Goal: Task Accomplishment & Management: Manage account settings

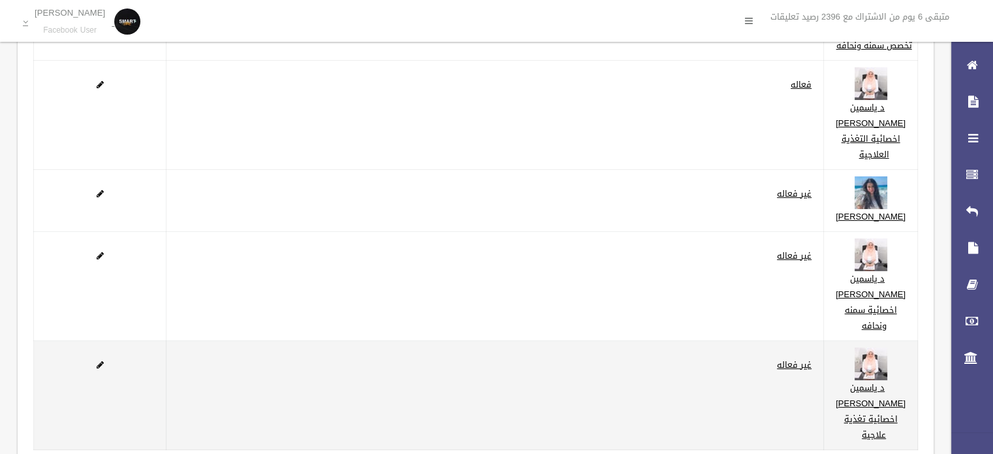
scroll to position [294, 0]
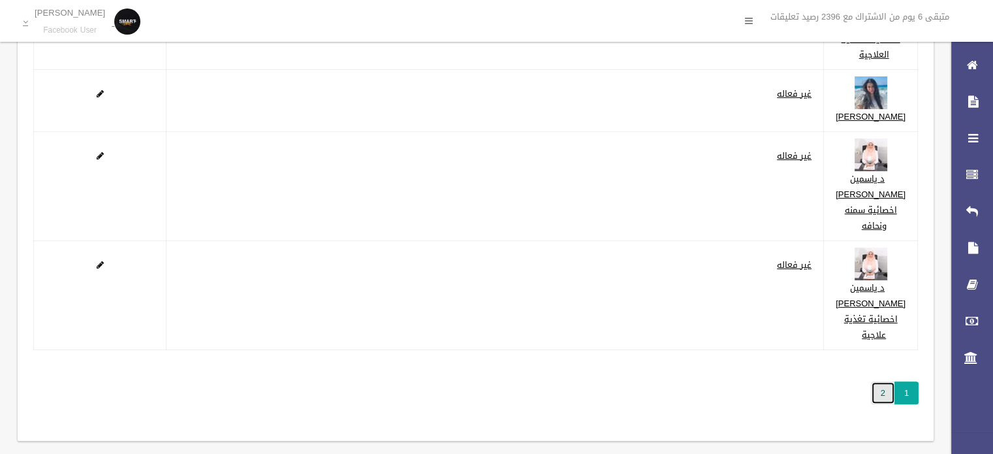
click at [877, 381] on link "2" at bounding box center [883, 392] width 24 height 23
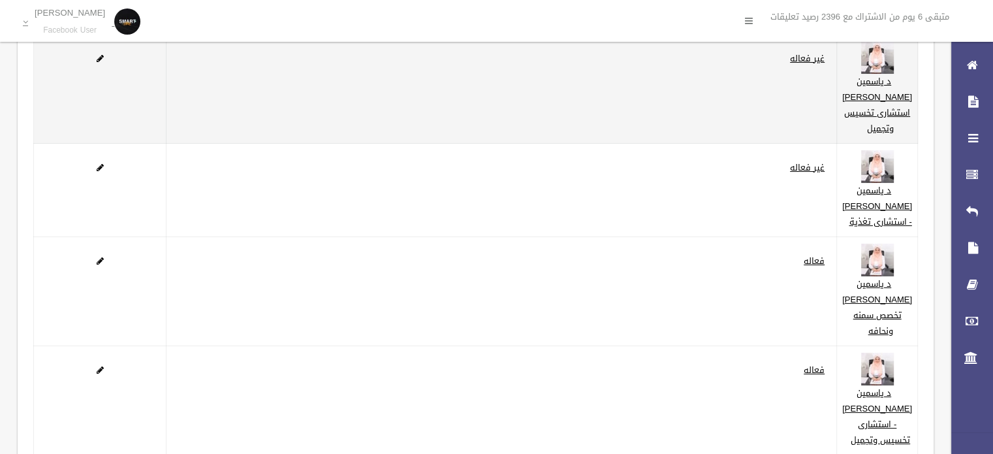
scroll to position [196, 0]
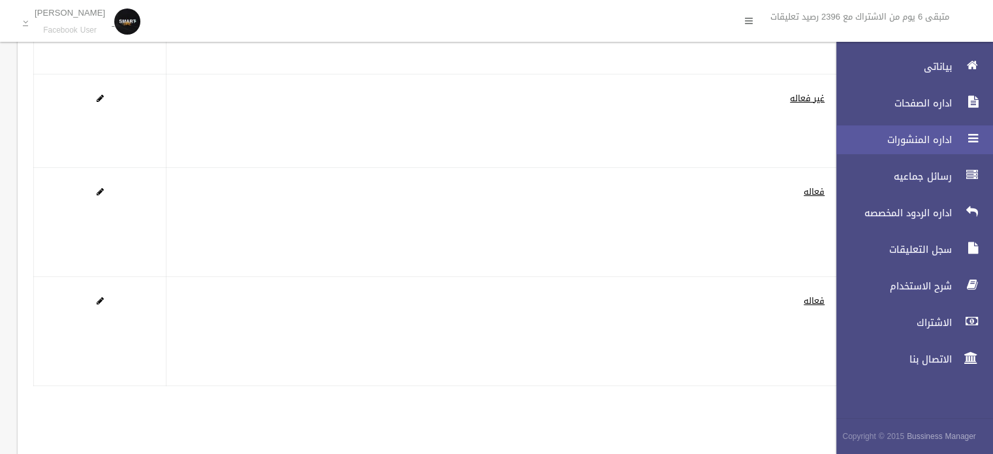
click at [927, 144] on span "اداره المنشورات" at bounding box center [891, 139] width 131 height 13
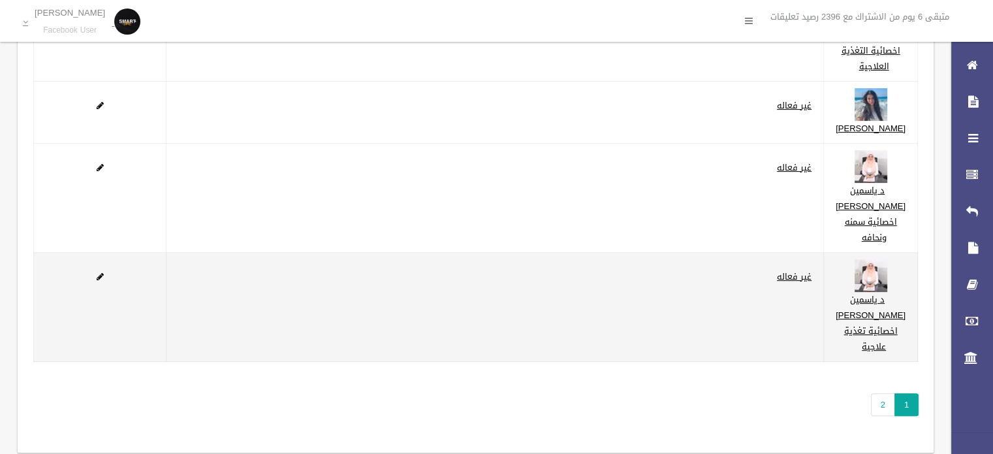
scroll to position [294, 0]
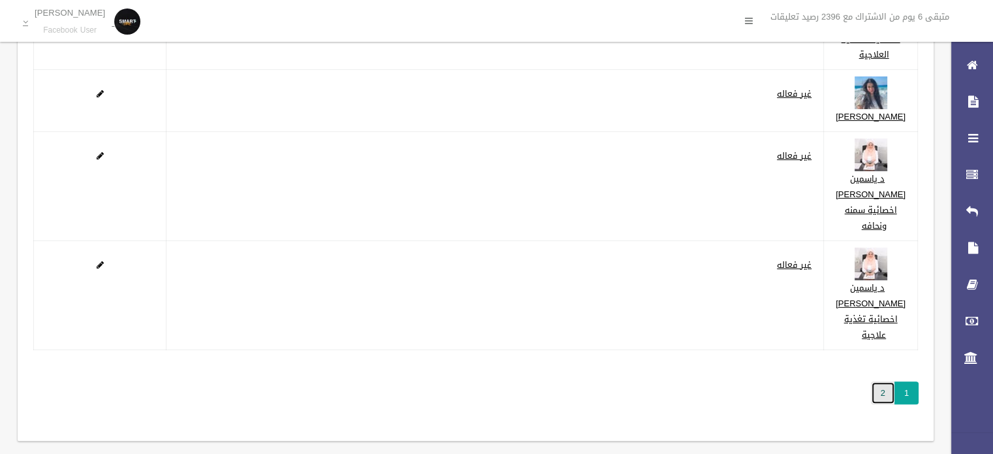
click at [878, 381] on link "2" at bounding box center [883, 392] width 24 height 23
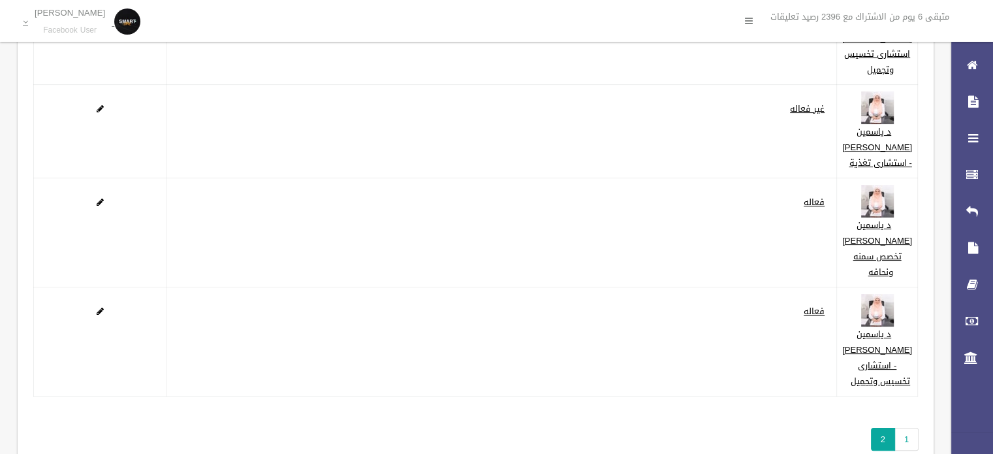
scroll to position [196, 0]
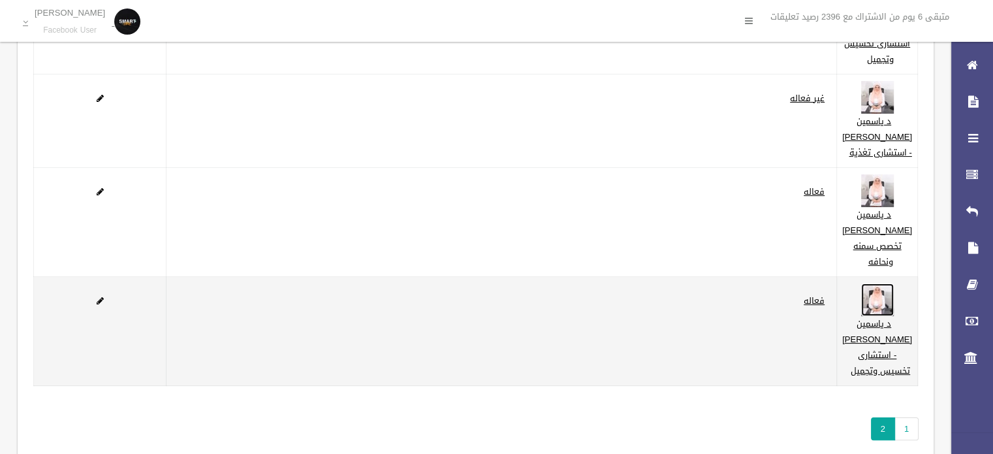
click at [884, 290] on img at bounding box center [878, 299] width 33 height 33
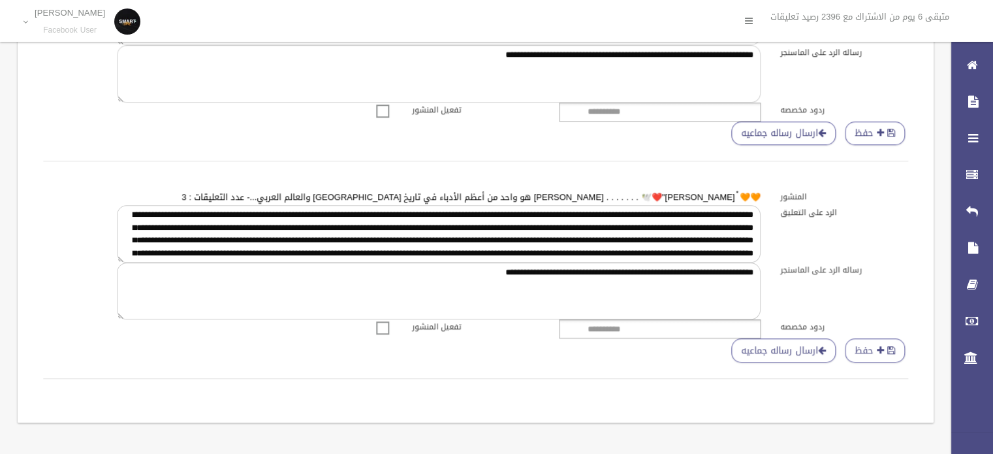
scroll to position [1097, 0]
click at [383, 319] on span at bounding box center [383, 319] width 20 height 0
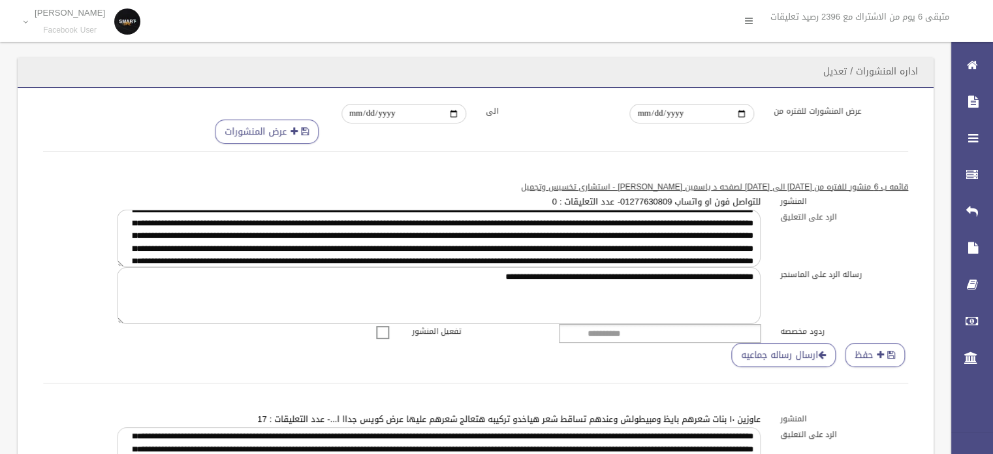
scroll to position [0, 0]
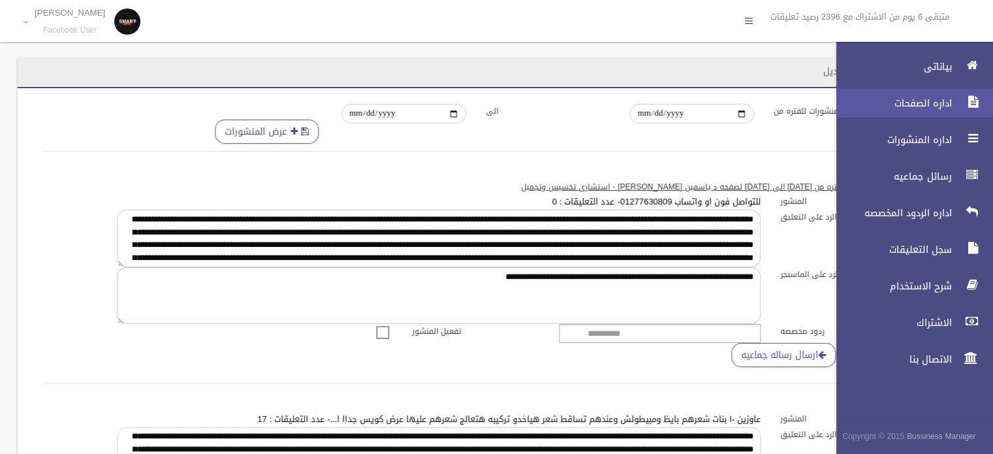
click at [895, 106] on span "اداره الصفحات" at bounding box center [891, 103] width 131 height 13
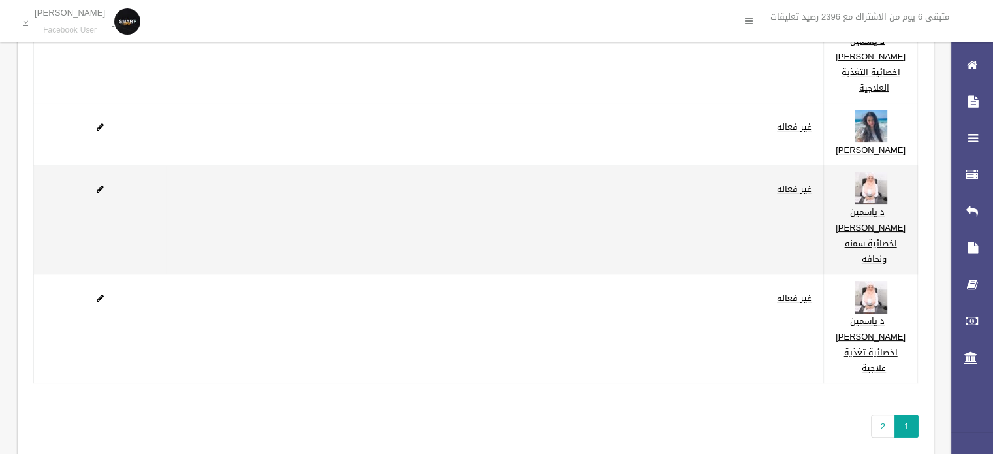
scroll to position [261, 0]
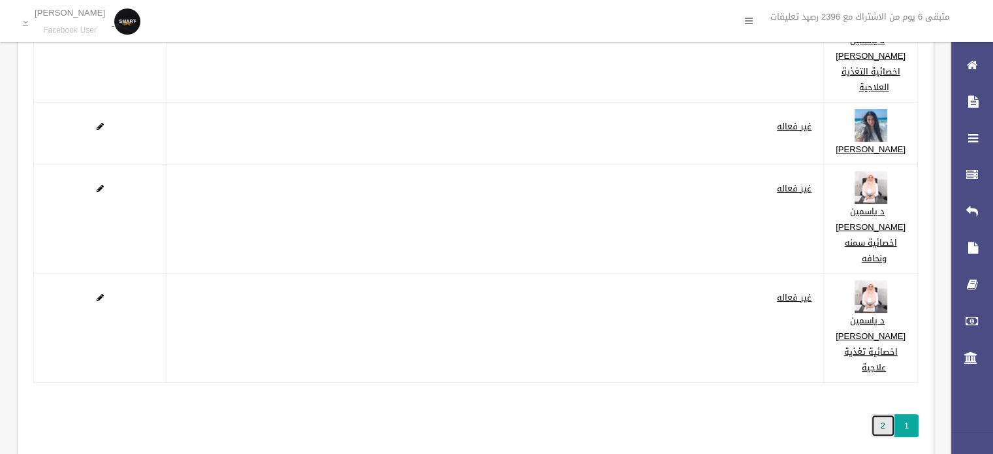
click at [874, 414] on link "2" at bounding box center [883, 425] width 24 height 23
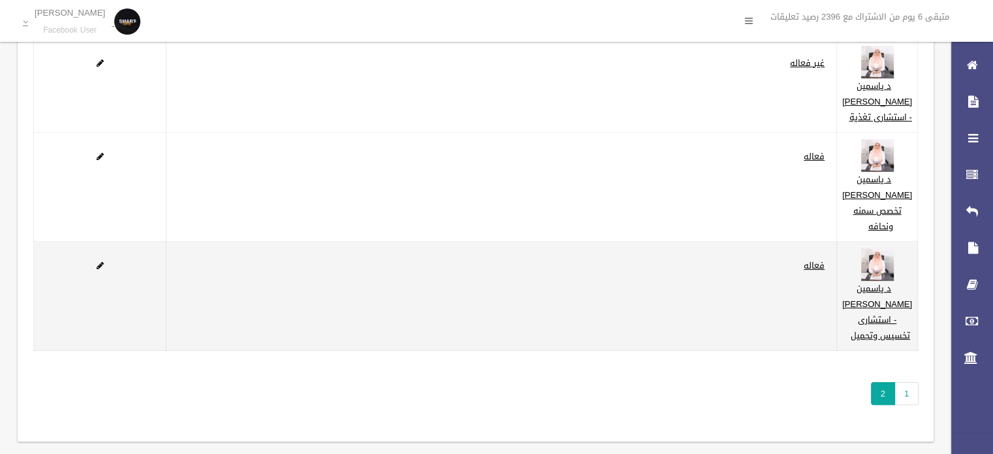
scroll to position [233, 0]
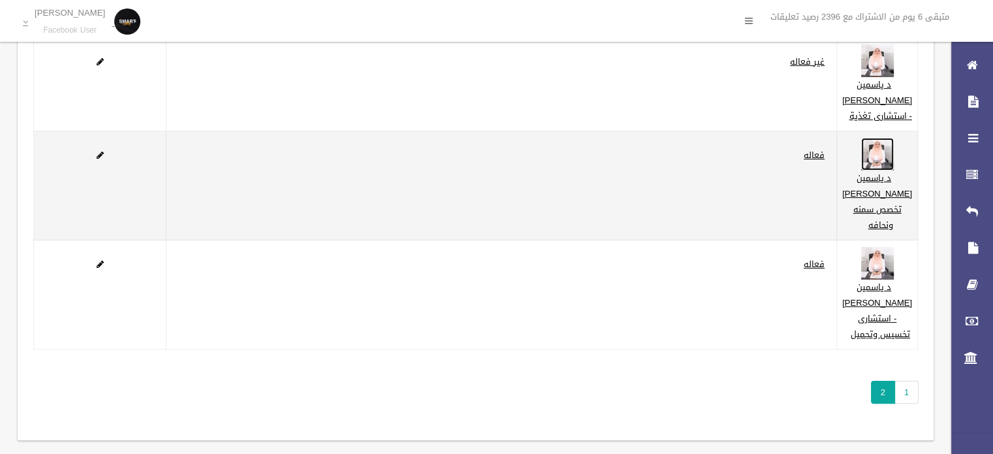
click at [886, 161] on img at bounding box center [878, 154] width 33 height 33
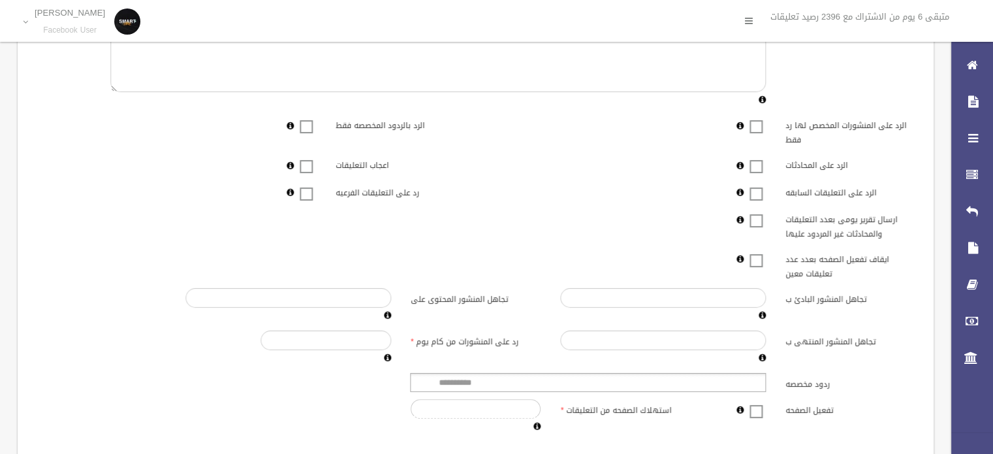
scroll to position [295, 0]
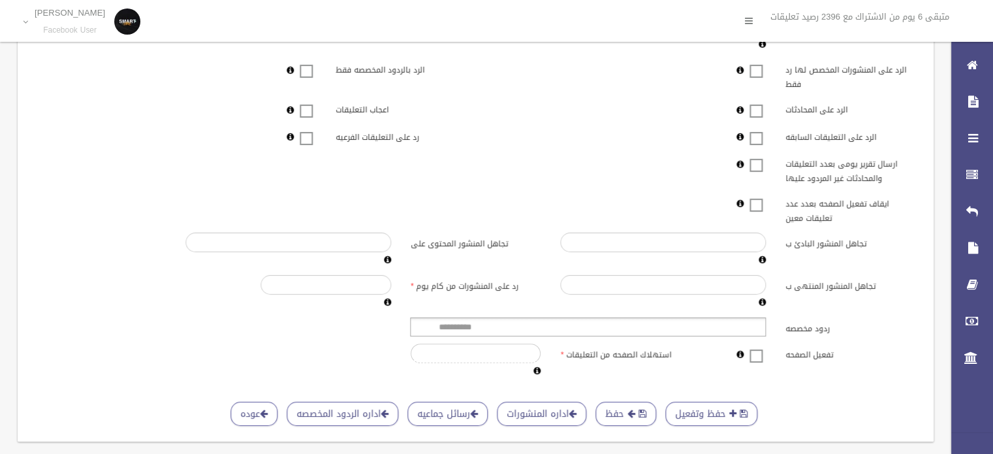
click at [757, 347] on span at bounding box center [757, 347] width 20 height 0
click at [645, 402] on button "حفظ" at bounding box center [626, 414] width 61 height 24
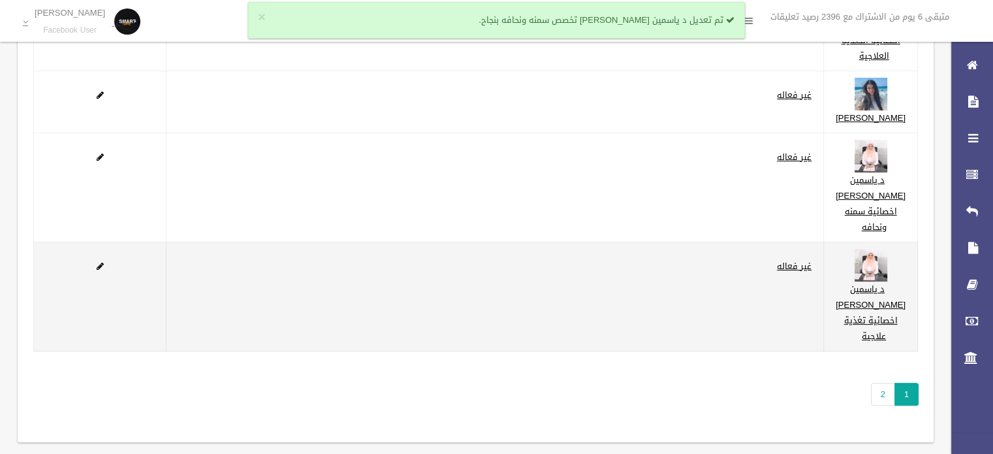
scroll to position [294, 0]
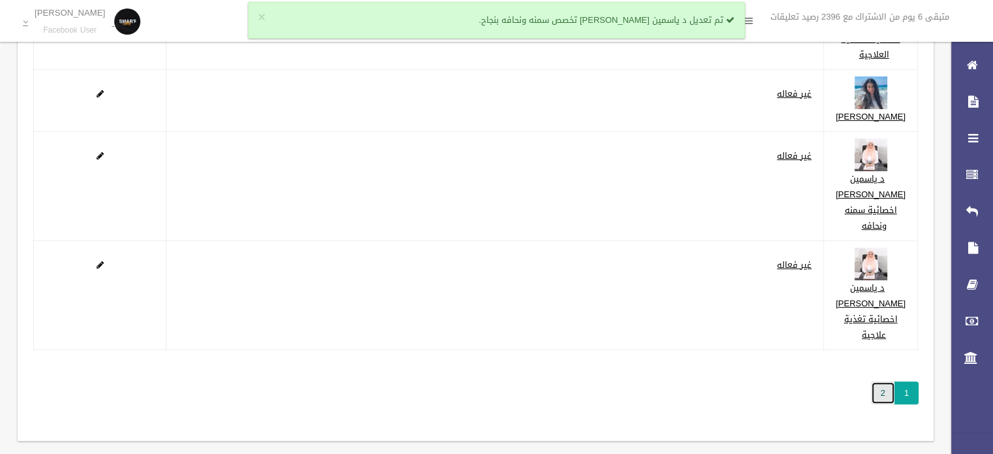
click at [885, 381] on link "2" at bounding box center [883, 392] width 24 height 23
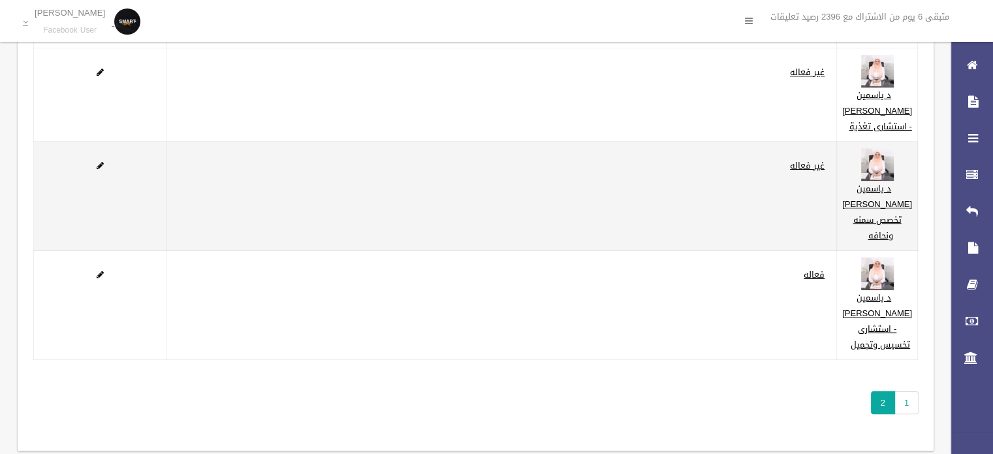
scroll to position [233, 0]
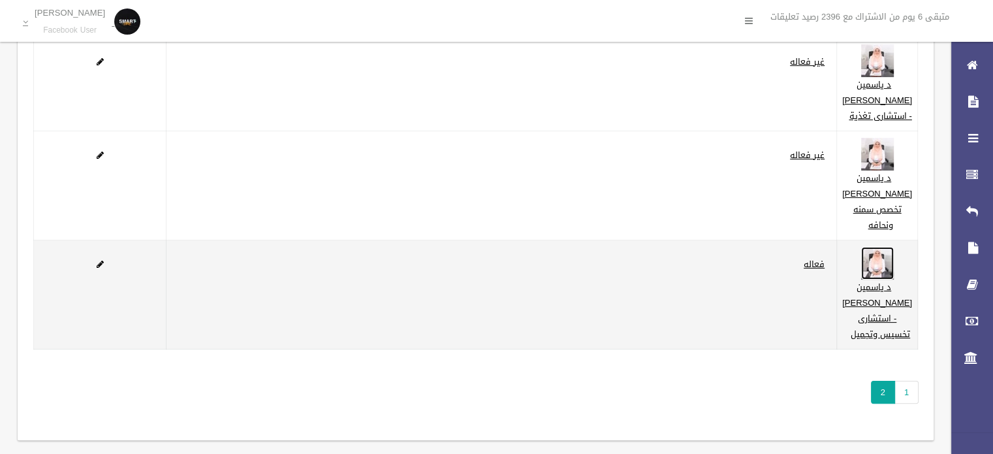
click at [894, 250] on img at bounding box center [878, 263] width 33 height 33
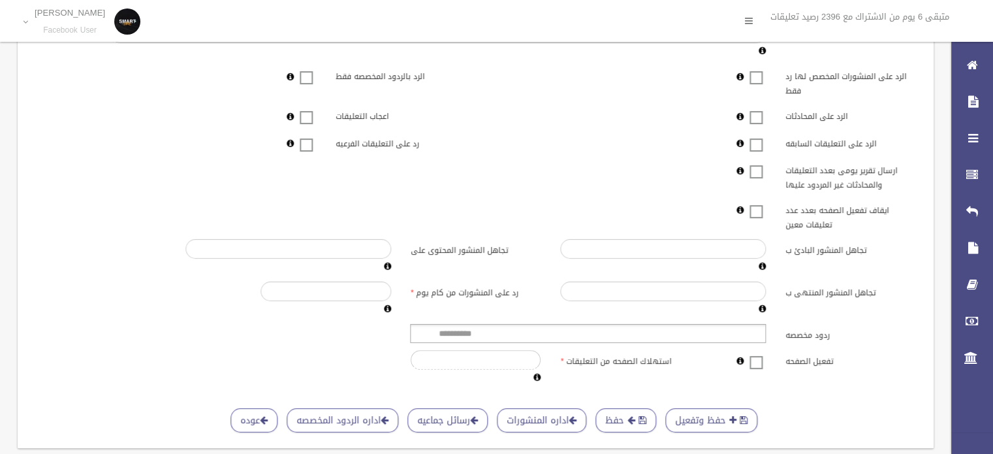
scroll to position [295, 0]
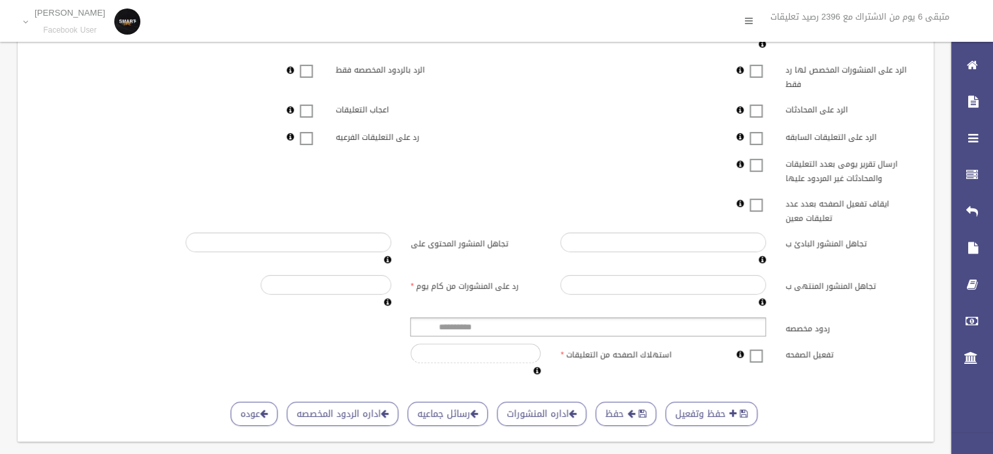
click at [755, 344] on div "تفعيل الصفحه استهلاك الصفحه من التعليقات *" at bounding box center [475, 361] width 901 height 35
click at [767, 344] on div at bounding box center [738, 354] width 75 height 20
click at [756, 347] on label at bounding box center [757, 355] width 20 height 16
click at [636, 409] on span "submit" at bounding box center [632, 413] width 8 height 9
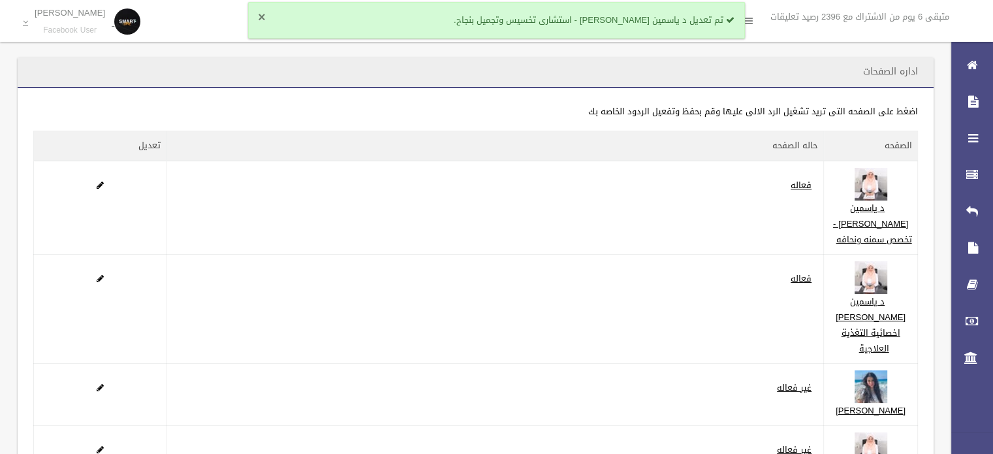
click at [261, 18] on button "×" at bounding box center [261, 17] width 7 height 13
